Goal: Task Accomplishment & Management: Use online tool/utility

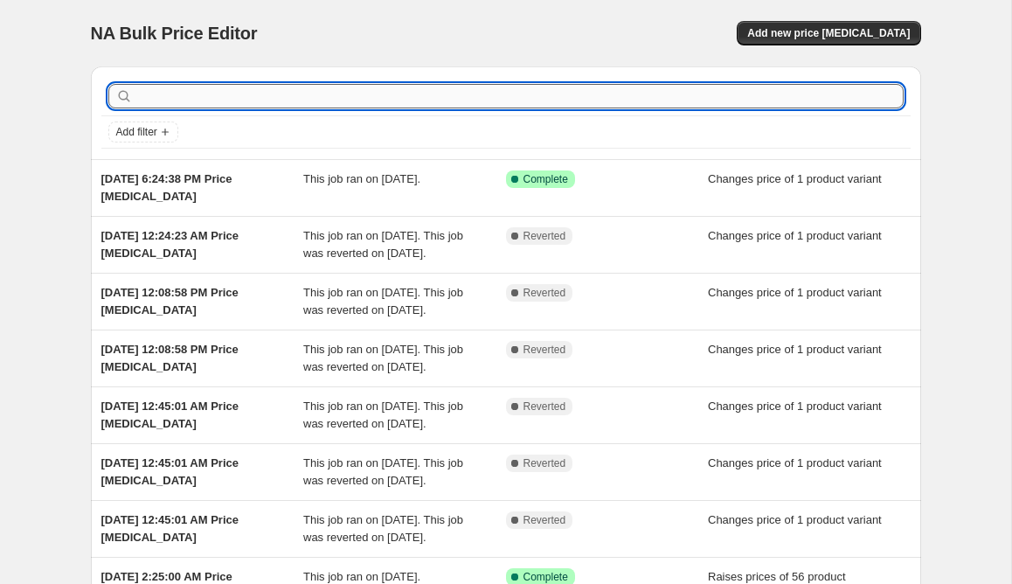
click at [241, 95] on input "text" at bounding box center [519, 96] width 767 height 24
click at [811, 36] on span "Add new price [MEDICAL_DATA]" at bounding box center [828, 33] width 163 height 14
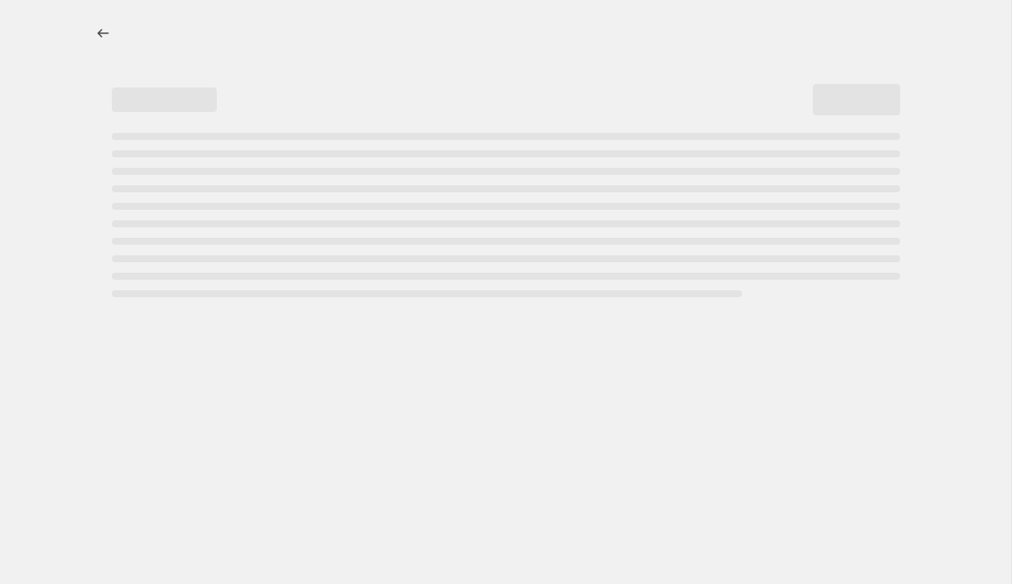
select select "percentage"
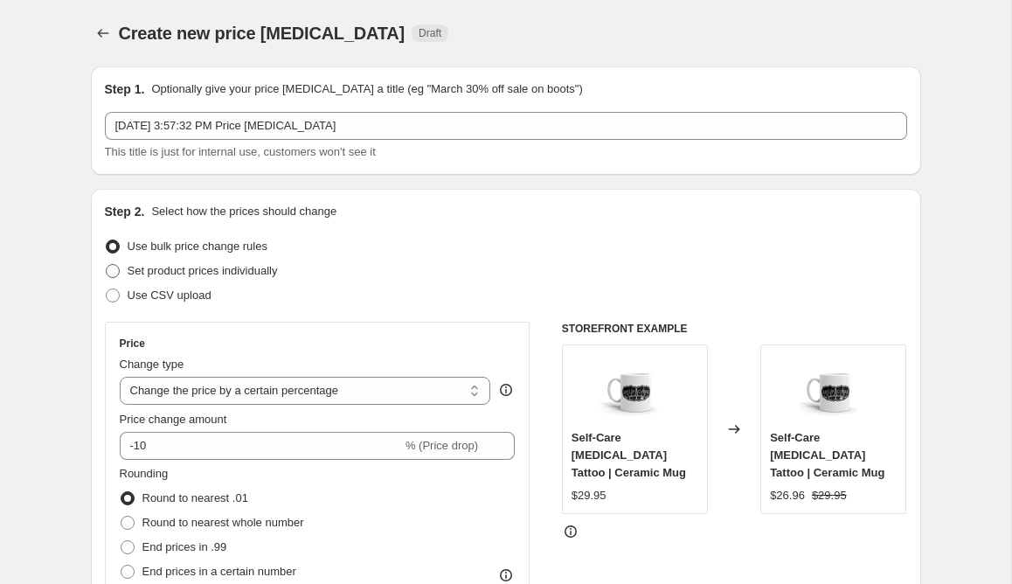
click at [111, 270] on span at bounding box center [113, 271] width 14 height 14
click at [107, 265] on input "Set product prices individually" at bounding box center [106, 264] width 1 height 1
radio input "true"
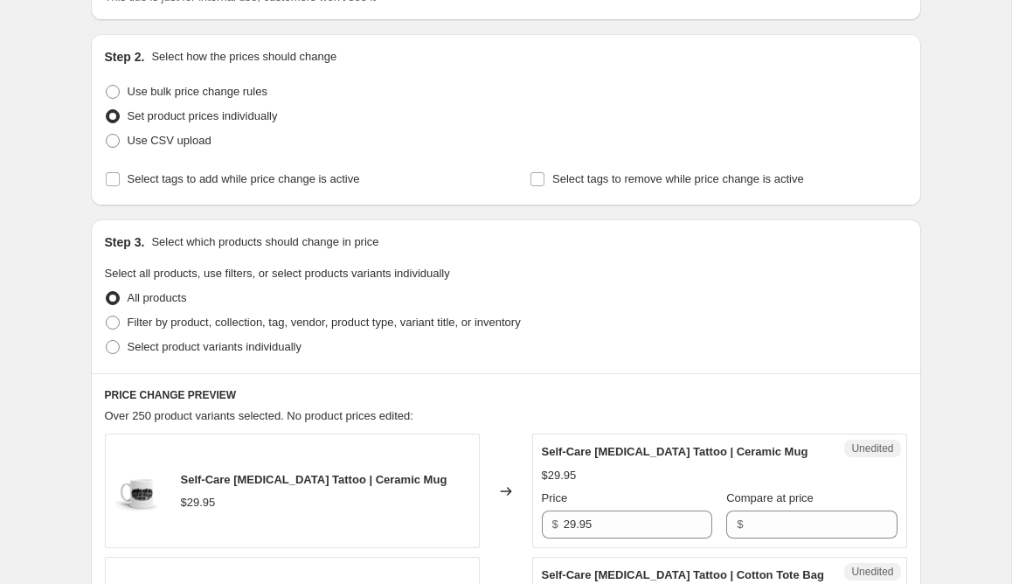
scroll to position [157, 0]
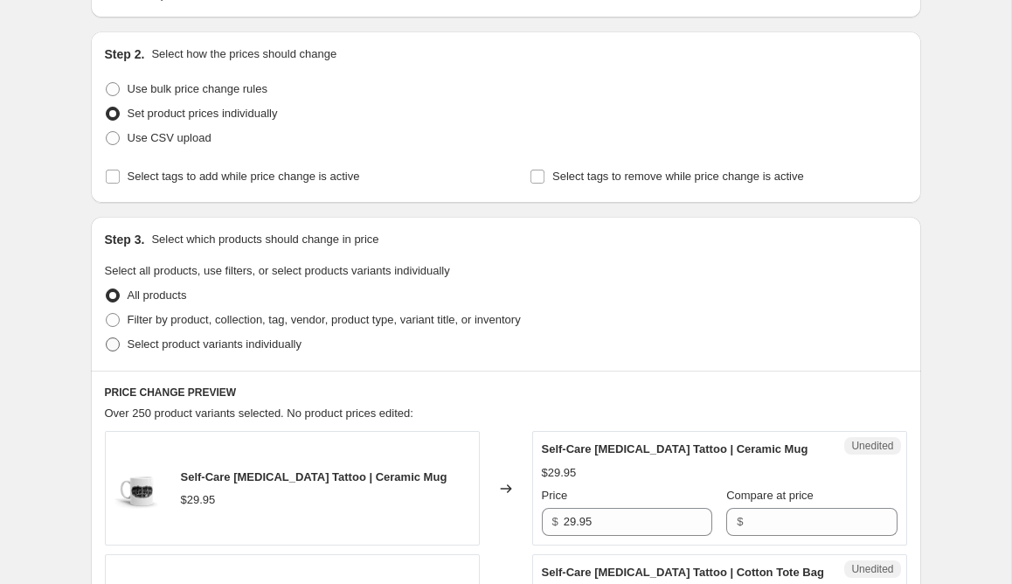
click at [111, 341] on span at bounding box center [113, 344] width 14 height 14
click at [107, 338] on input "Select product variants individually" at bounding box center [106, 337] width 1 height 1
radio input "true"
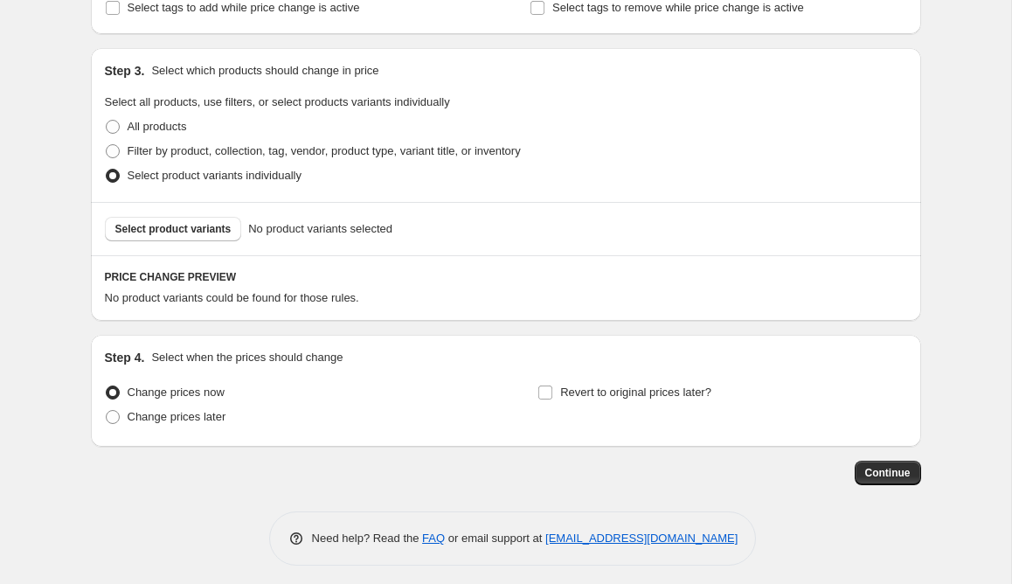
scroll to position [332, 0]
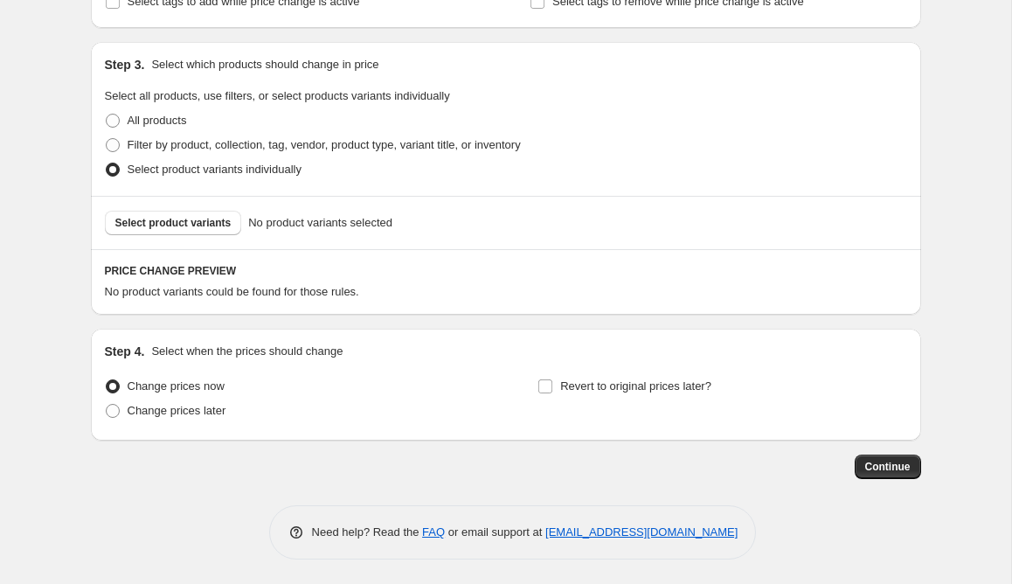
click at [219, 238] on div "Select product variants No product variants selected" at bounding box center [506, 222] width 830 height 53
click at [219, 224] on span "Select product variants" at bounding box center [173, 223] width 116 height 14
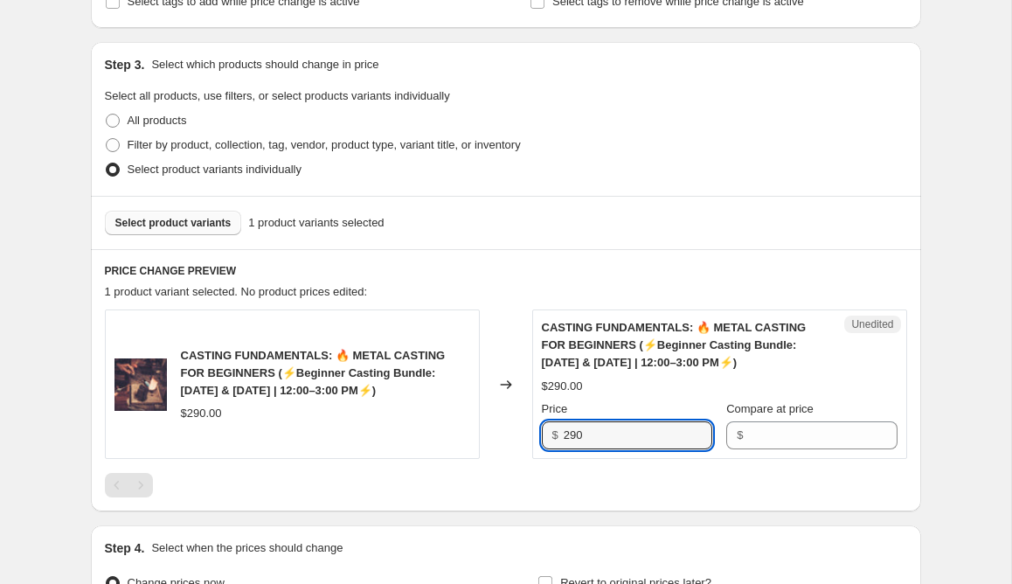
drag, startPoint x: 674, startPoint y: 429, endPoint x: 508, endPoint y: 429, distance: 166.0
click at [509, 429] on div "CASTING FUNDAMENTALS: 🔥 METAL CASTING FOR BEGINNERS (⚡️Beginner Casting Bundle:…" at bounding box center [506, 383] width 802 height 149
click at [820, 417] on div "Compare at price $" at bounding box center [811, 424] width 170 height 49
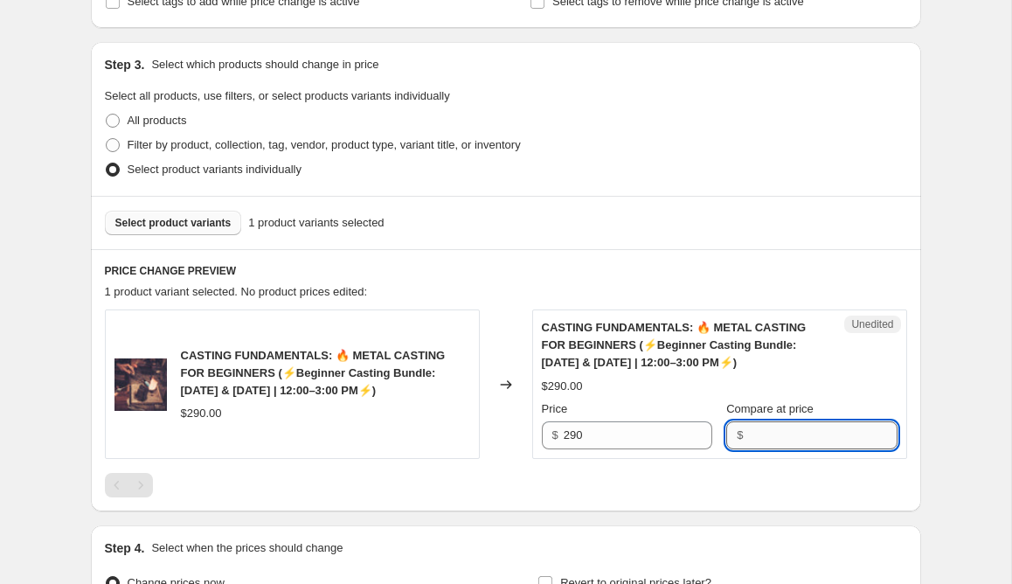
click at [820, 427] on input "Compare at price" at bounding box center [822, 435] width 149 height 28
type input "290"
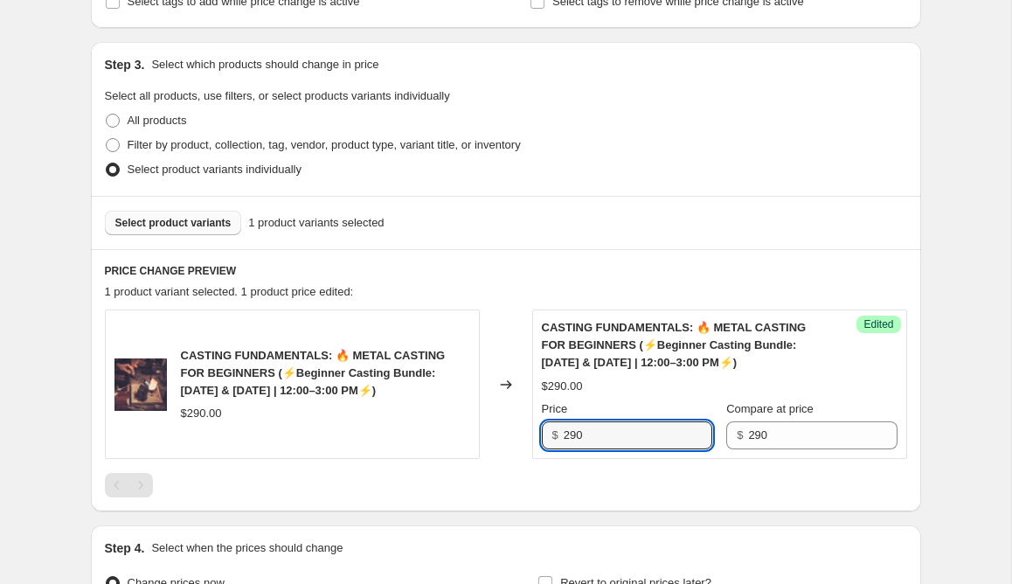
drag, startPoint x: 654, startPoint y: 437, endPoint x: 462, endPoint y: 437, distance: 192.2
click at [463, 437] on div "CASTING FUNDAMENTALS: 🔥 METAL CASTING FOR BEGINNERS (⚡️Beginner Casting Bundle:…" at bounding box center [506, 383] width 802 height 149
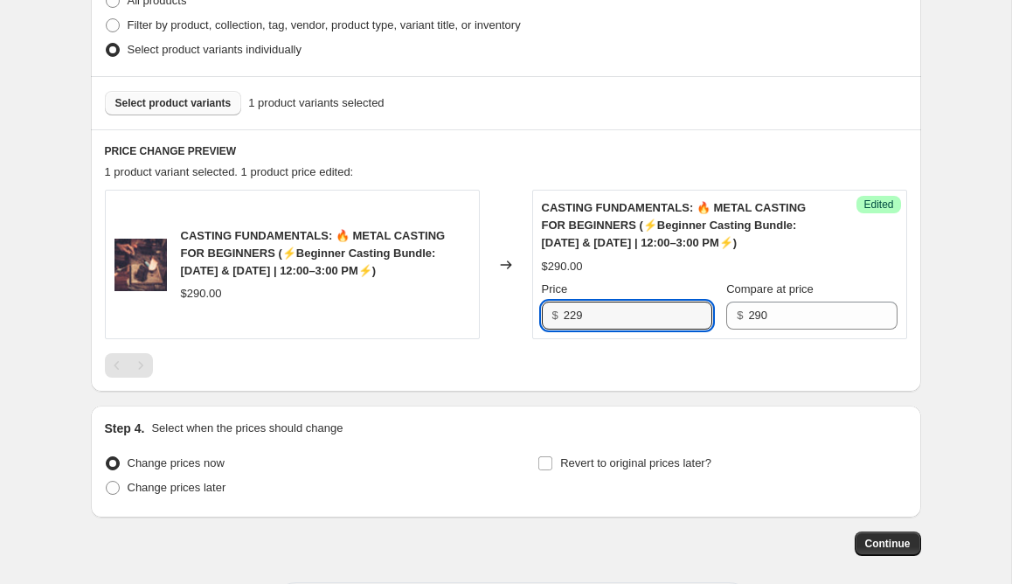
scroll to position [528, 0]
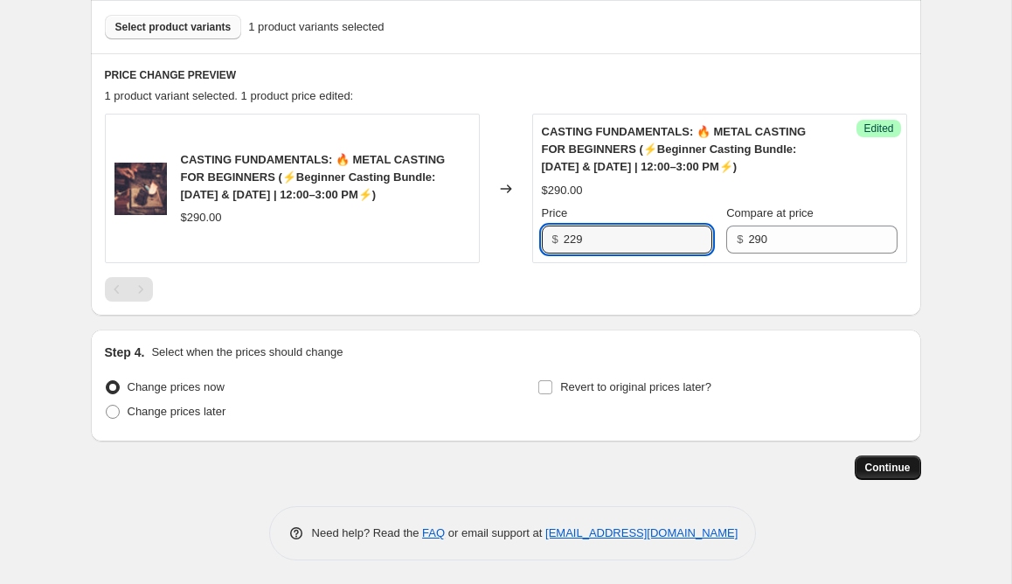
type input "229"
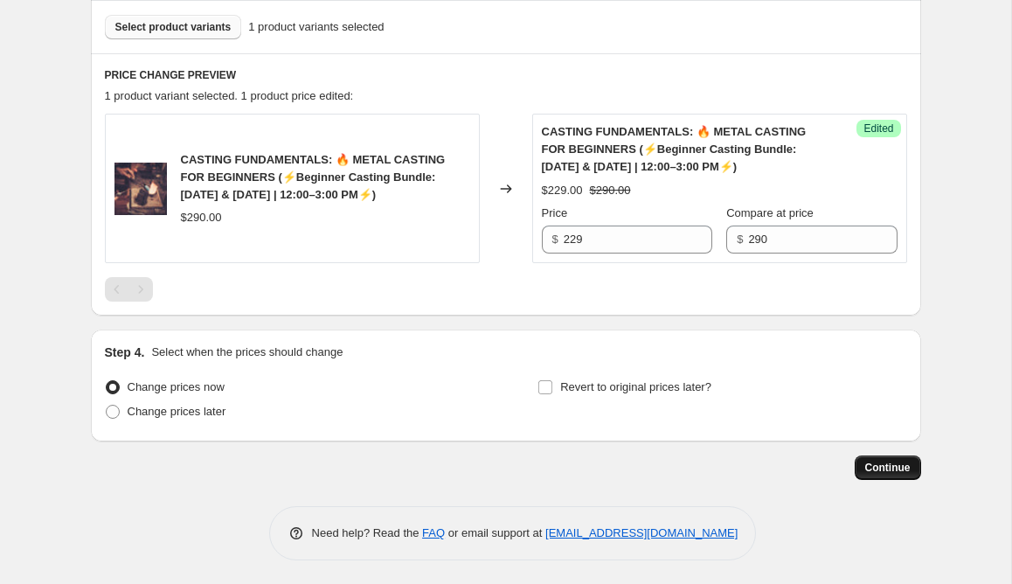
click at [879, 474] on button "Continue" at bounding box center [888, 467] width 66 height 24
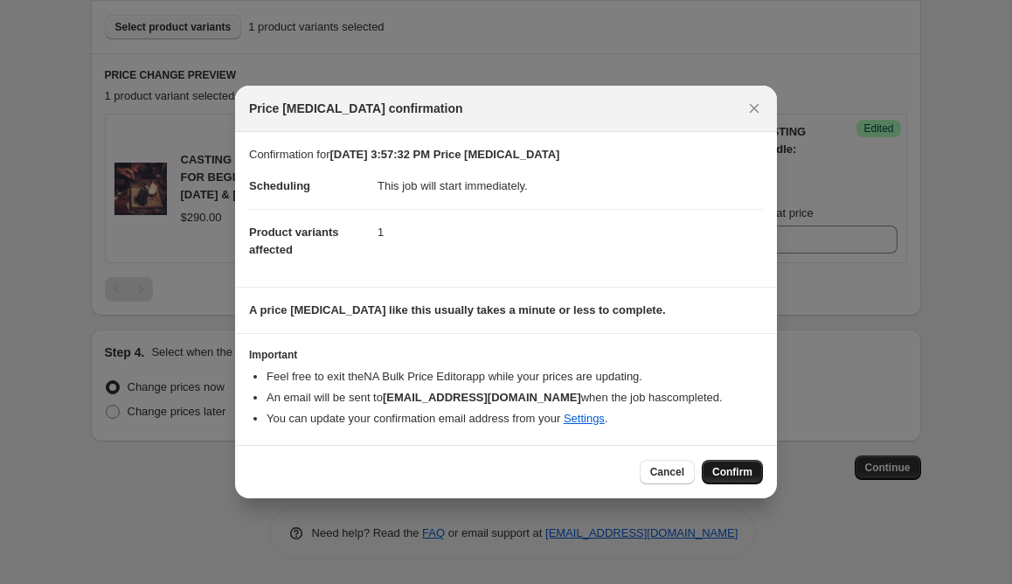
click at [742, 474] on span "Confirm" at bounding box center [732, 472] width 40 height 14
